Goal: Transaction & Acquisition: Obtain resource

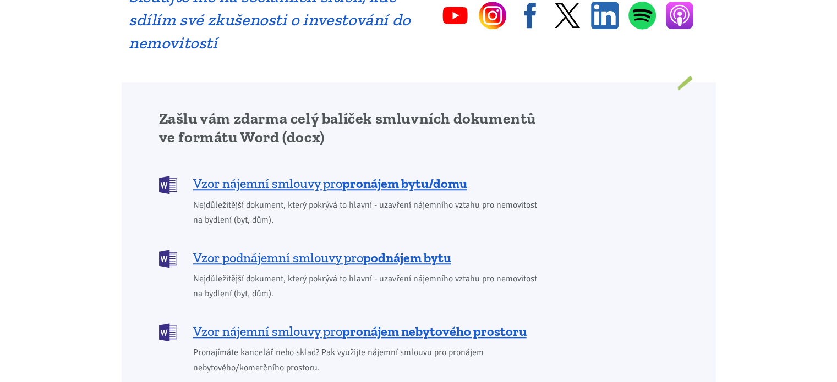
scroll to position [836, 0]
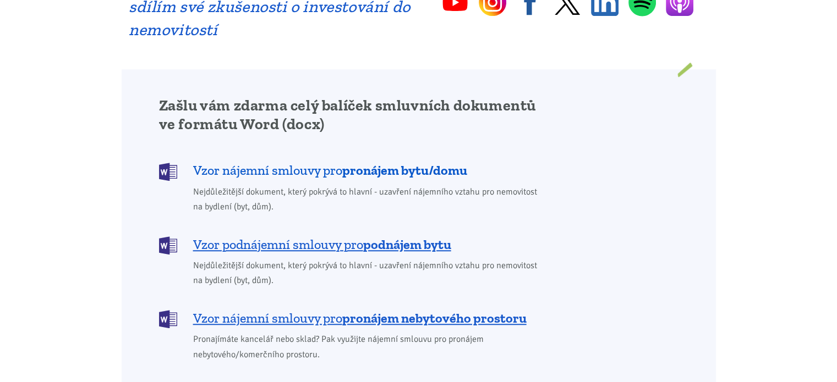
click at [345, 162] on b "pronájem bytu/domu" at bounding box center [404, 170] width 125 height 16
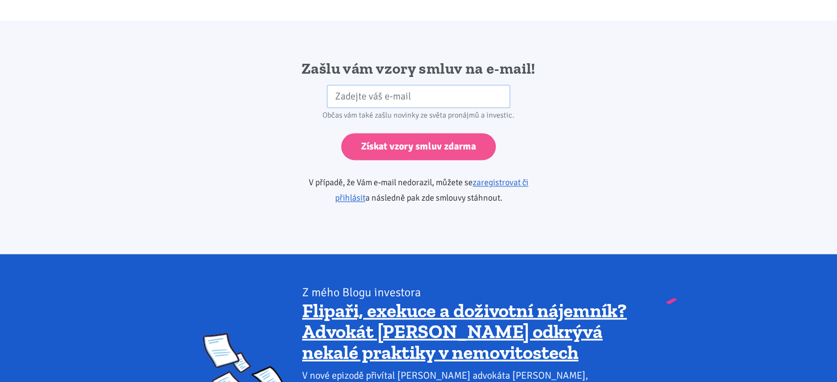
scroll to position [1837, 0]
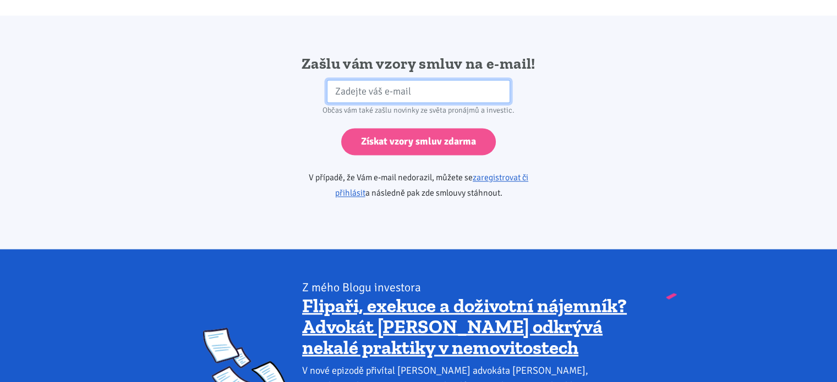
click at [421, 80] on input "email" at bounding box center [418, 92] width 183 height 24
type input "[EMAIL_ADDRESS][DOMAIN_NAME]"
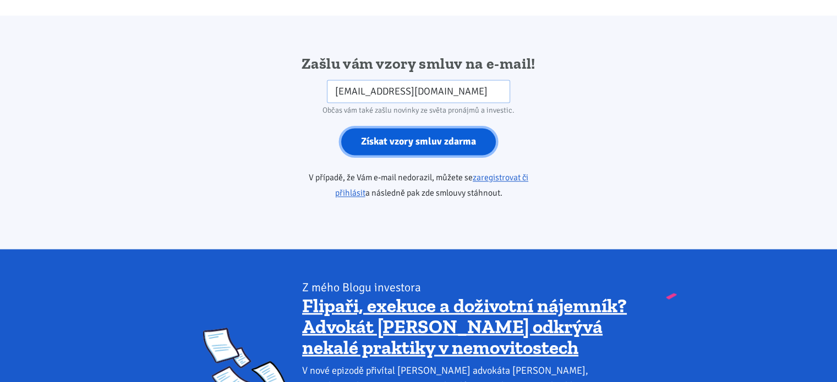
click at [422, 128] on input "Získat vzory smluv zdarma" at bounding box center [418, 141] width 155 height 27
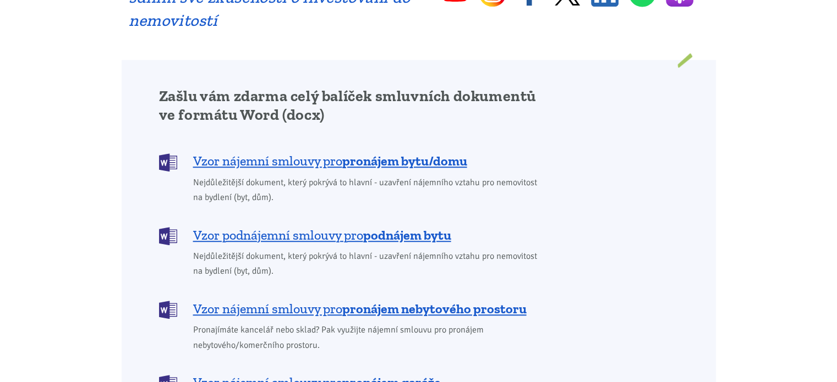
scroll to position [836, 0]
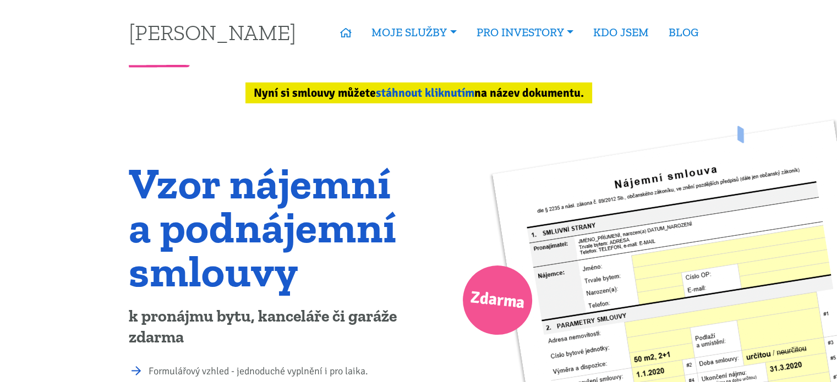
click at [434, 91] on link "stáhnout kliknutím" at bounding box center [425, 93] width 98 height 14
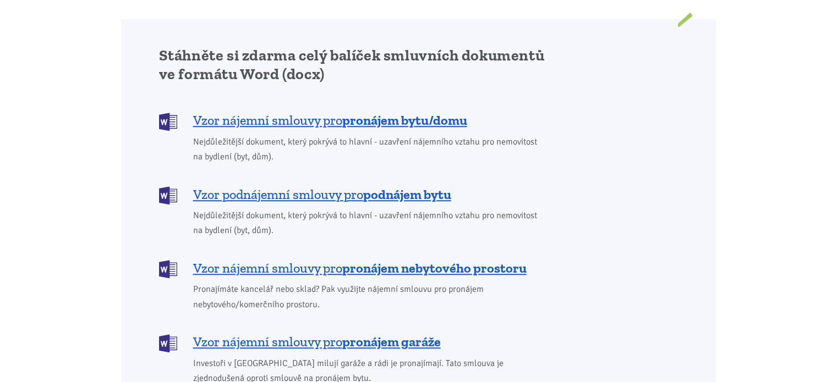
scroll to position [926, 0]
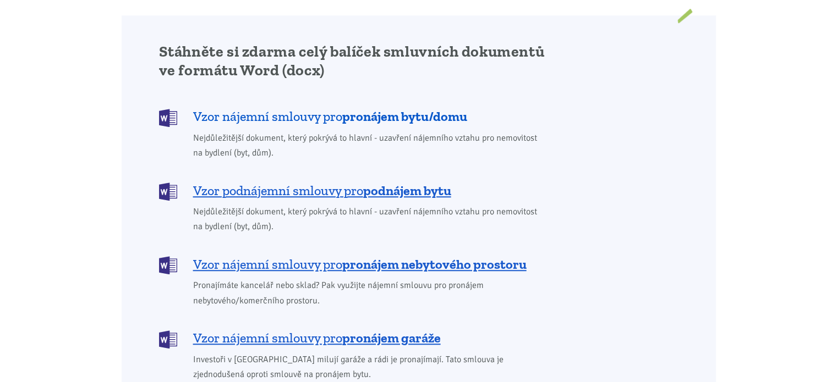
click at [370, 108] on b "pronájem bytu/domu" at bounding box center [404, 116] width 125 height 16
